Goal: Information Seeking & Learning: Check status

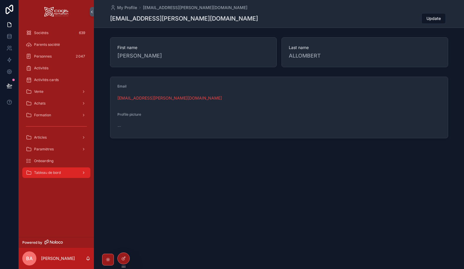
click at [53, 174] on span "Tableau de bord" at bounding box center [47, 172] width 27 height 5
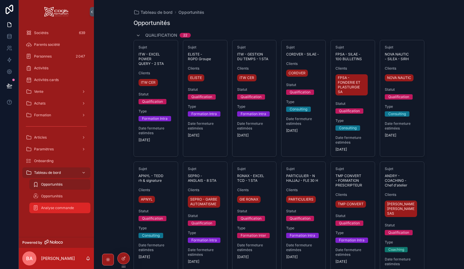
click at [55, 208] on span "Analyse commande" at bounding box center [57, 207] width 33 height 5
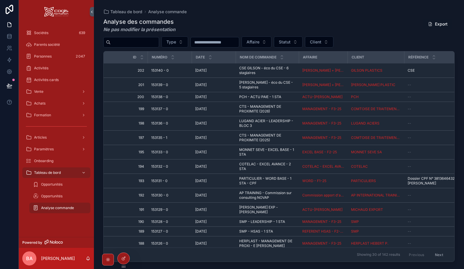
click at [439, 26] on button "Export" at bounding box center [437, 24] width 29 height 11
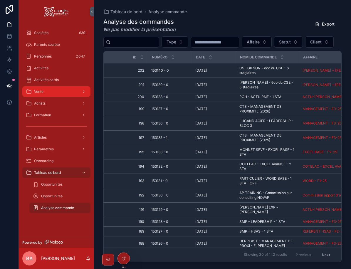
click at [49, 93] on div "Vente" at bounding box center [56, 91] width 61 height 9
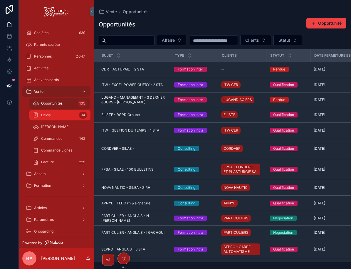
click at [47, 117] on span "Devis" at bounding box center [45, 115] width 9 height 5
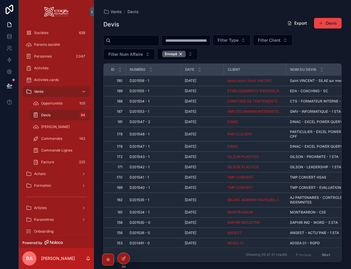
click at [296, 23] on button "Export" at bounding box center [296, 23] width 29 height 11
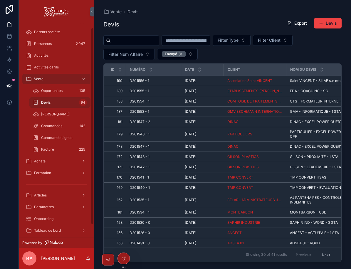
scroll to position [18, 0]
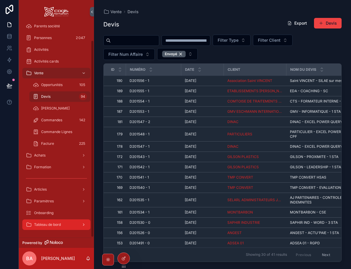
click at [74, 228] on div "Tableau de bord" at bounding box center [56, 224] width 61 height 9
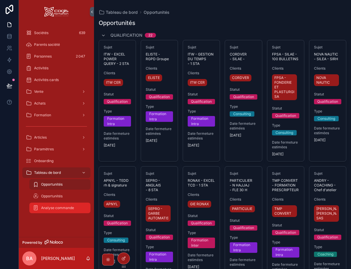
click at [62, 208] on span "Analyse commande" at bounding box center [57, 207] width 33 height 5
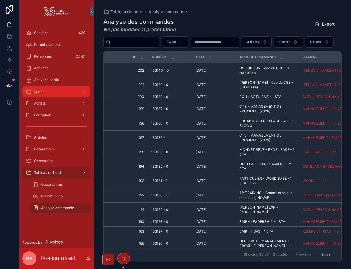
click at [42, 90] on span "Vente" at bounding box center [38, 91] width 9 height 5
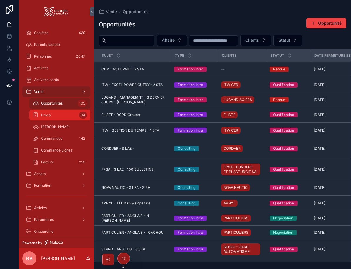
click at [43, 112] on div "Devis 94" at bounding box center [60, 114] width 54 height 9
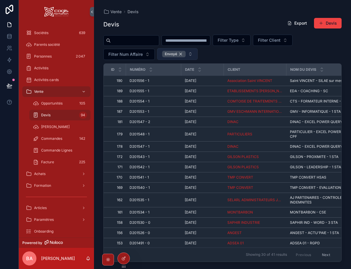
click at [180, 54] on div "Envoyé" at bounding box center [173, 54] width 23 height 6
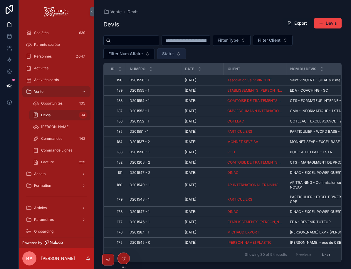
click at [298, 23] on button "Export" at bounding box center [296, 23] width 29 height 11
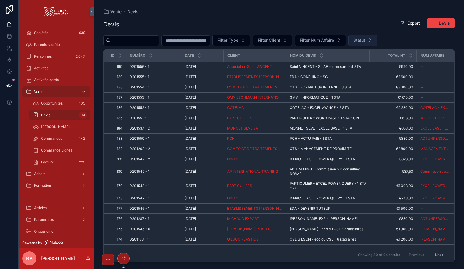
click at [208, 40] on input "scrollable content" at bounding box center [186, 40] width 48 height 8
click at [238, 38] on span "Filter Type" at bounding box center [227, 40] width 21 height 6
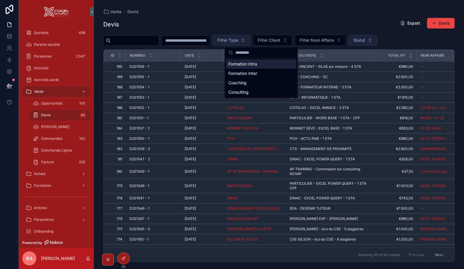
click at [238, 38] on span "Filter Type" at bounding box center [227, 40] width 21 height 6
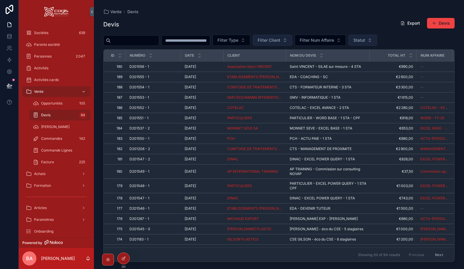
click at [292, 37] on button "Filter Client" at bounding box center [273, 40] width 40 height 11
click at [334, 38] on span "Filter Num Affaire" at bounding box center [317, 40] width 34 height 6
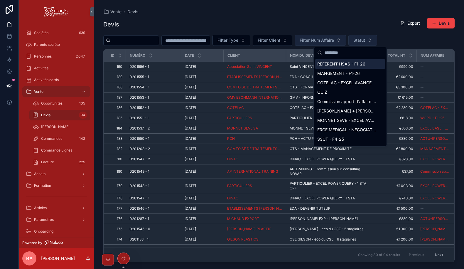
click at [334, 38] on span "Filter Num Affaire" at bounding box center [317, 40] width 34 height 6
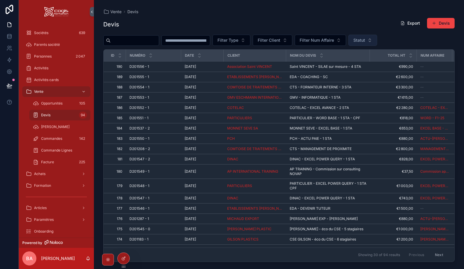
click at [365, 38] on span "Statut" at bounding box center [359, 40] width 12 height 6
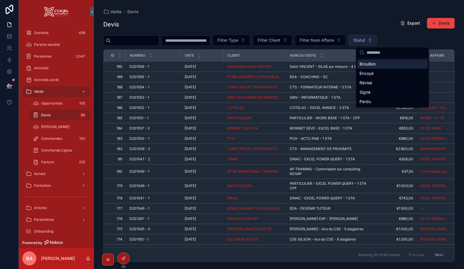
click at [365, 38] on span "Statut" at bounding box center [359, 40] width 12 height 6
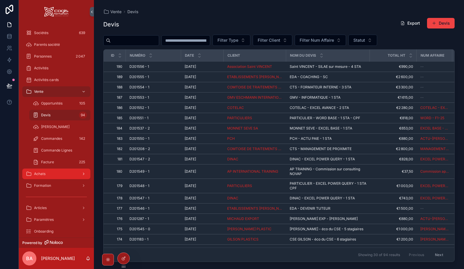
click at [50, 176] on div "Achats" at bounding box center [56, 173] width 61 height 9
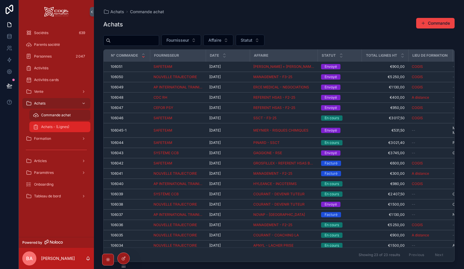
click at [51, 129] on span "Achats - (Lignes)" at bounding box center [55, 126] width 28 height 5
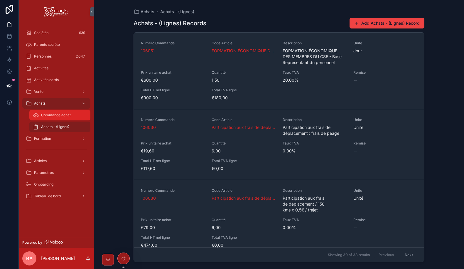
click at [42, 115] on span "Commande achat" at bounding box center [56, 115] width 30 height 5
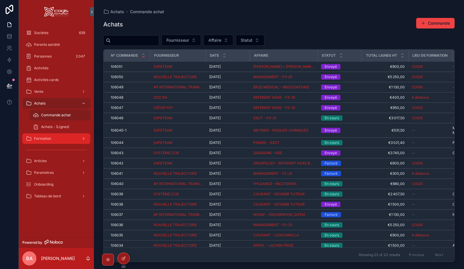
click at [42, 139] on span "Formation" at bounding box center [42, 138] width 17 height 5
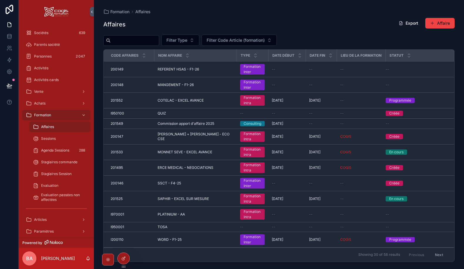
click at [45, 126] on span "Affaires" at bounding box center [47, 126] width 13 height 5
drag, startPoint x: 409, startPoint y: 23, endPoint x: 407, endPoint y: 27, distance: 4.5
click at [409, 23] on button "Export" at bounding box center [408, 23] width 29 height 11
